Goal: Task Accomplishment & Management: Complete application form

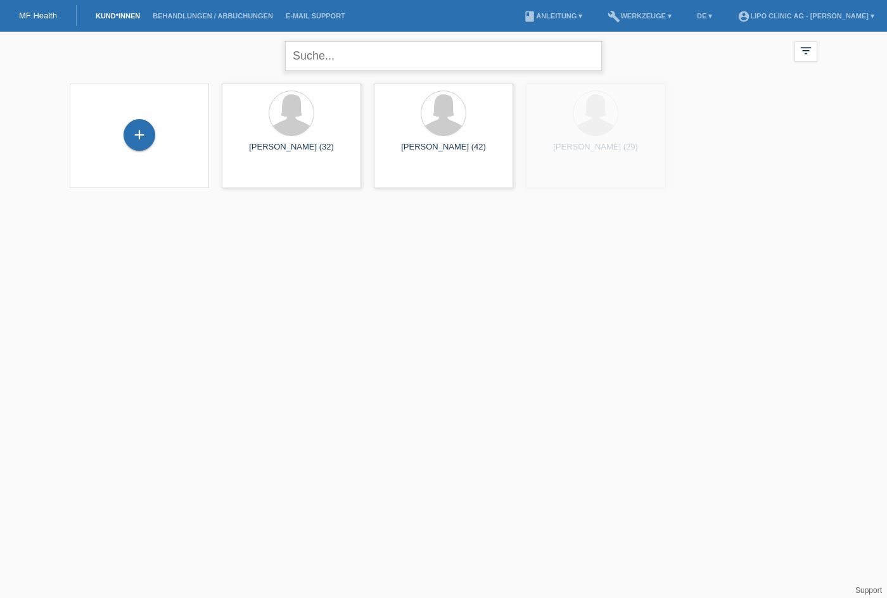
click at [339, 60] on body "MF Health Kund*innen Behandlungen / Abbuchungen E-Mail Support menu account_cir…" at bounding box center [443, 118] width 887 height 172
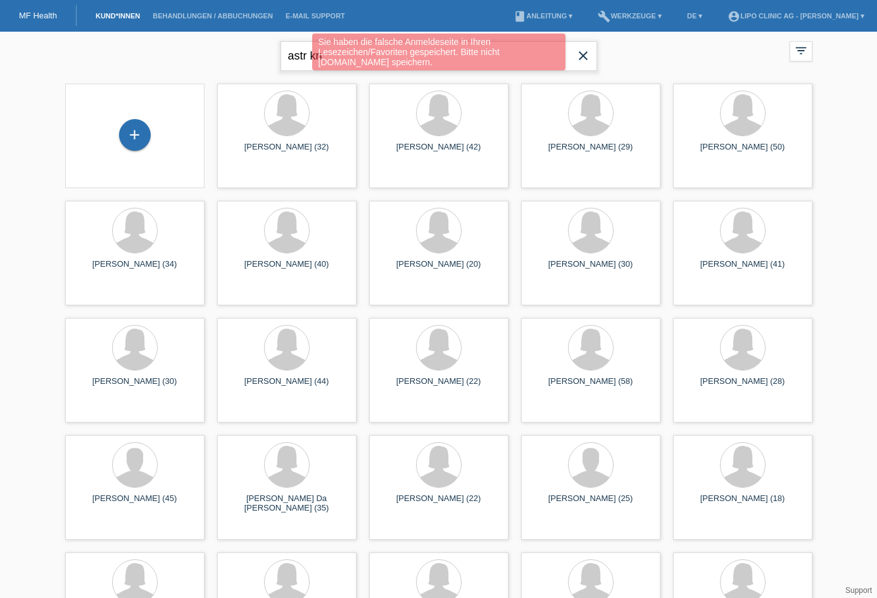
type input "astr kn"
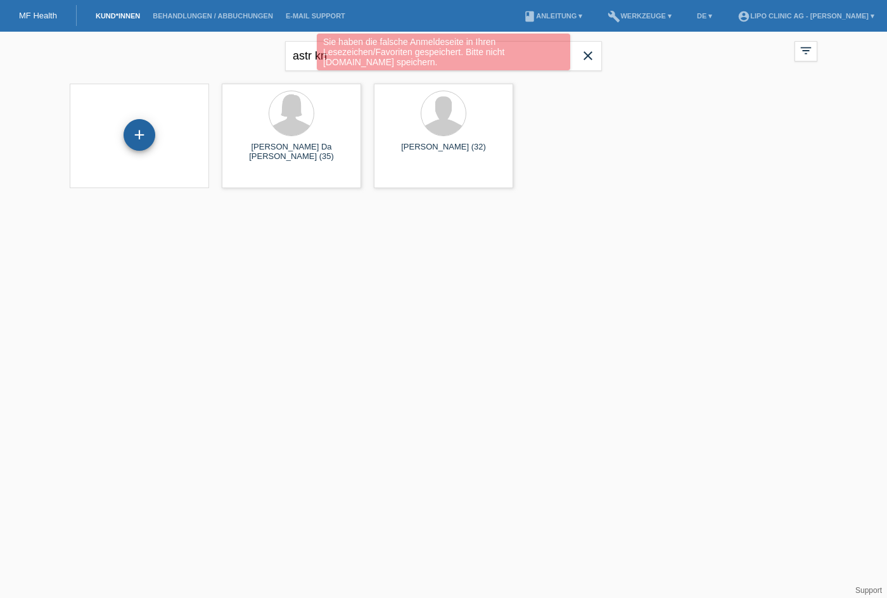
click at [152, 129] on div "+" at bounding box center [139, 135] width 30 height 22
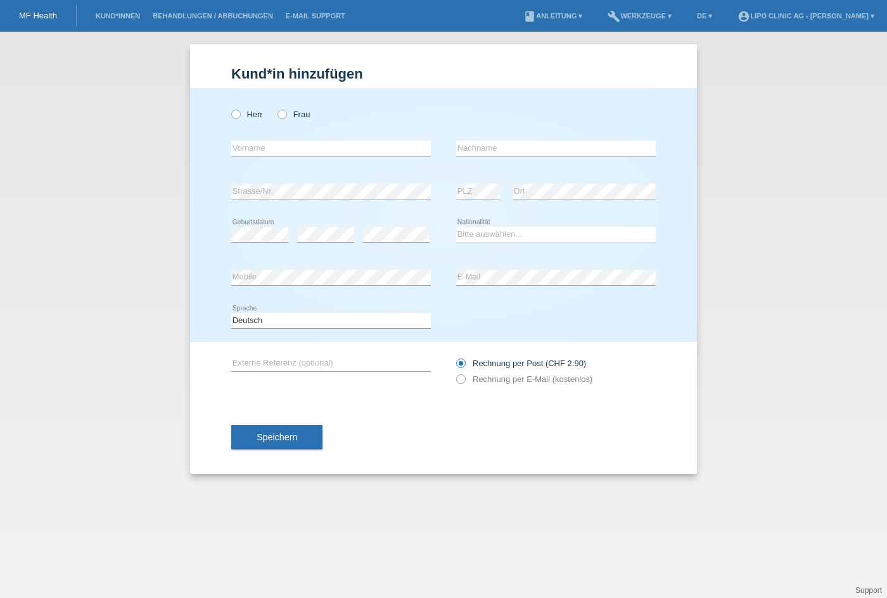
click at [276, 108] on icon at bounding box center [276, 108] width 0 height 0
click at [278, 116] on input "Frau" at bounding box center [281, 114] width 8 height 8
radio input "true"
click at [277, 151] on input "text" at bounding box center [331, 149] width 200 height 16
type input "[PERSON_NAME]"
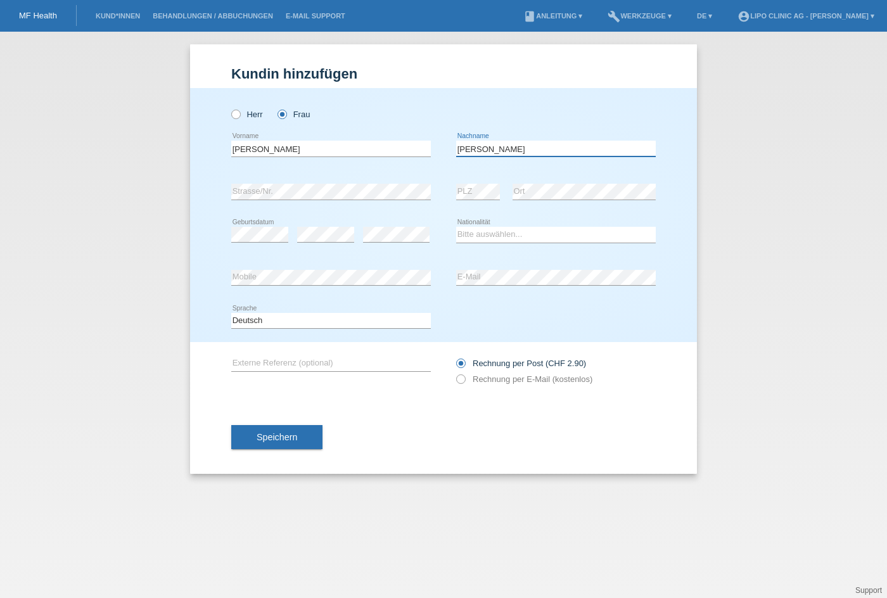
type input "[PERSON_NAME]"
click at [478, 226] on div "Bitte auswählen... Schweiz Deutschland Liechtenstein Österreich ------------ Af…" at bounding box center [556, 234] width 200 height 43
click at [480, 229] on select "Bitte auswählen... Schweiz Deutschland Liechtenstein Österreich ------------ Af…" at bounding box center [556, 234] width 200 height 15
select select "CH"
click at [456, 227] on select "Bitte auswählen... Schweiz Deutschland Liechtenstein Österreich ------------ Af…" at bounding box center [556, 234] width 200 height 15
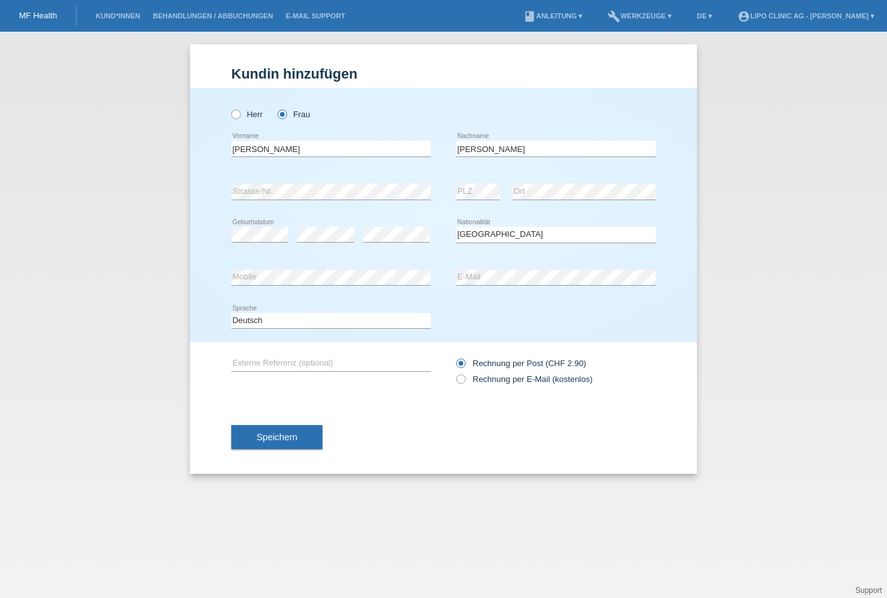
click at [569, 294] on div "error E-Mail" at bounding box center [556, 278] width 200 height 43
click at [454, 372] on icon at bounding box center [454, 372] width 0 height 0
click at [460, 381] on input "Rechnung per E-Mail (kostenlos)" at bounding box center [460, 382] width 8 height 16
radio input "true"
click at [274, 434] on span "Speichern" at bounding box center [277, 437] width 41 height 10
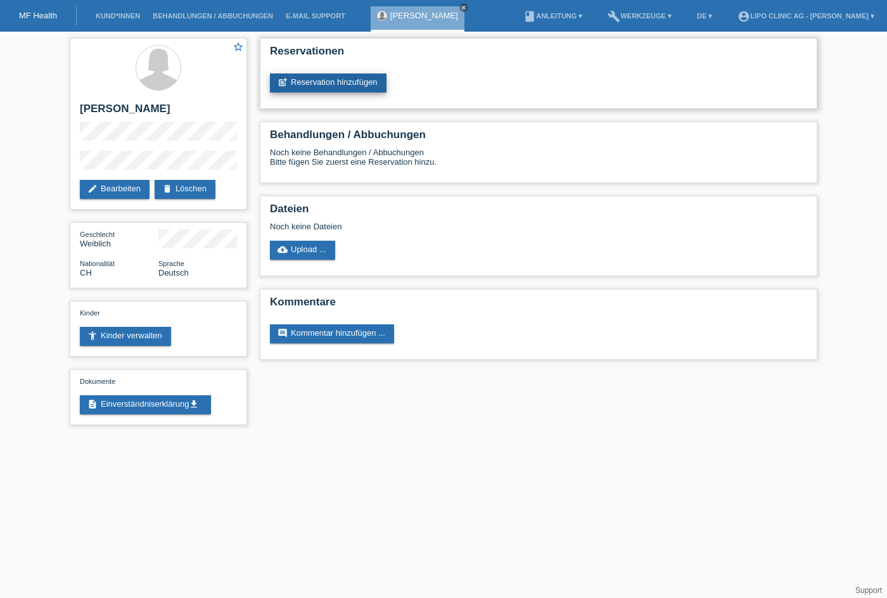
click at [341, 82] on link "post_add Reservation hinzufügen" at bounding box center [328, 82] width 117 height 19
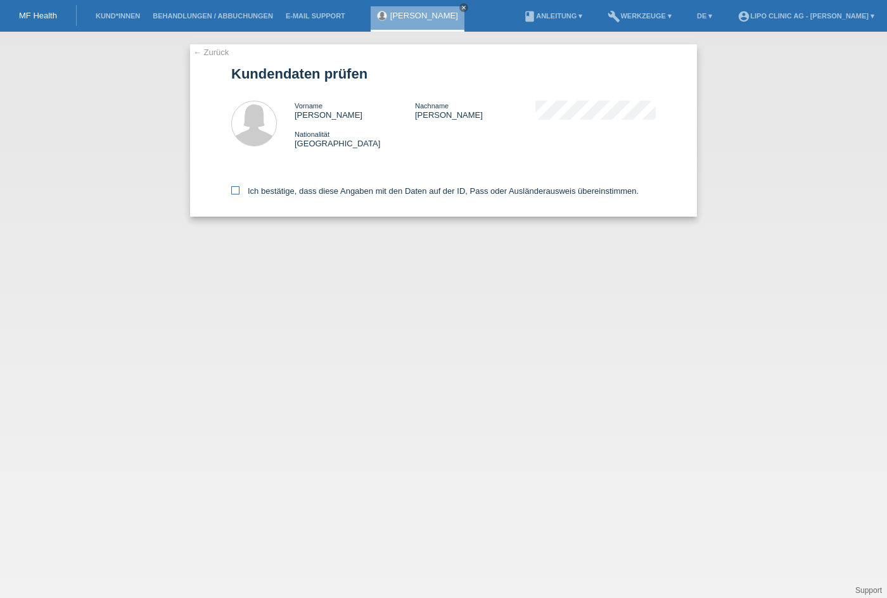
click at [239, 192] on label "Ich bestätige, dass diese Angaben mit den Daten auf der ID, Pass oder Ausländer…" at bounding box center [434, 191] width 407 height 10
click at [239, 192] on input "Ich bestätige, dass diese Angaben mit den Daten auf der ID, Pass oder Ausländer…" at bounding box center [235, 190] width 8 height 8
checkbox input "true"
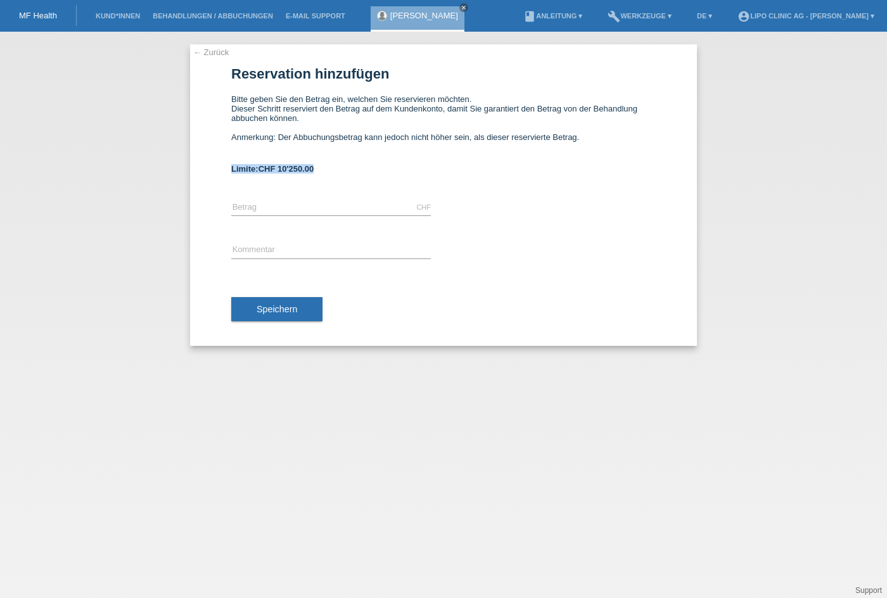
drag, startPoint x: 314, startPoint y: 167, endPoint x: 228, endPoint y: 156, distance: 86.8
click at [228, 156] on div "← Zurück Reservation hinzufügen Bitte geben Sie den Betrag ein, welchen Sie res…" at bounding box center [443, 194] width 507 height 301
copy b "Limite: CHF 10'250.00"
